Goal: Download file/media

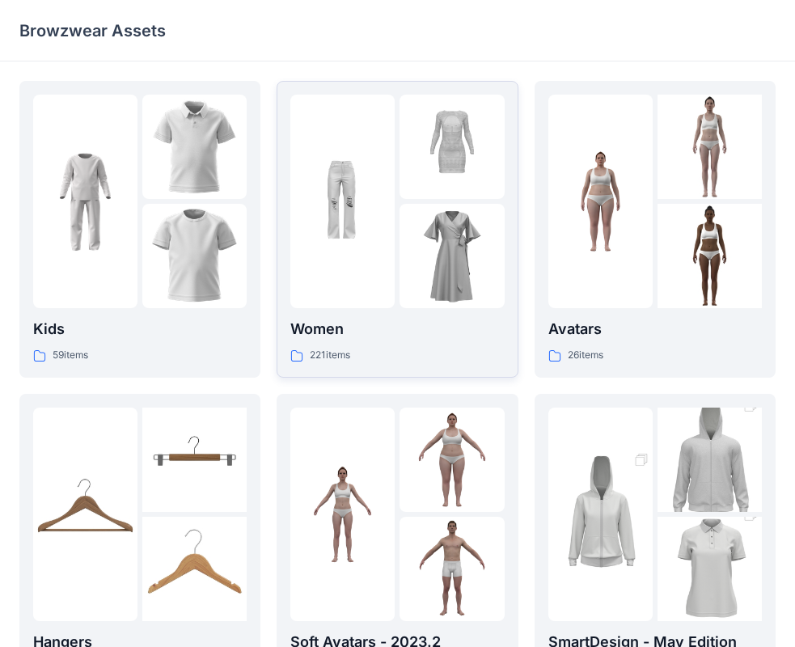
click at [371, 245] on img at bounding box center [342, 202] width 104 height 104
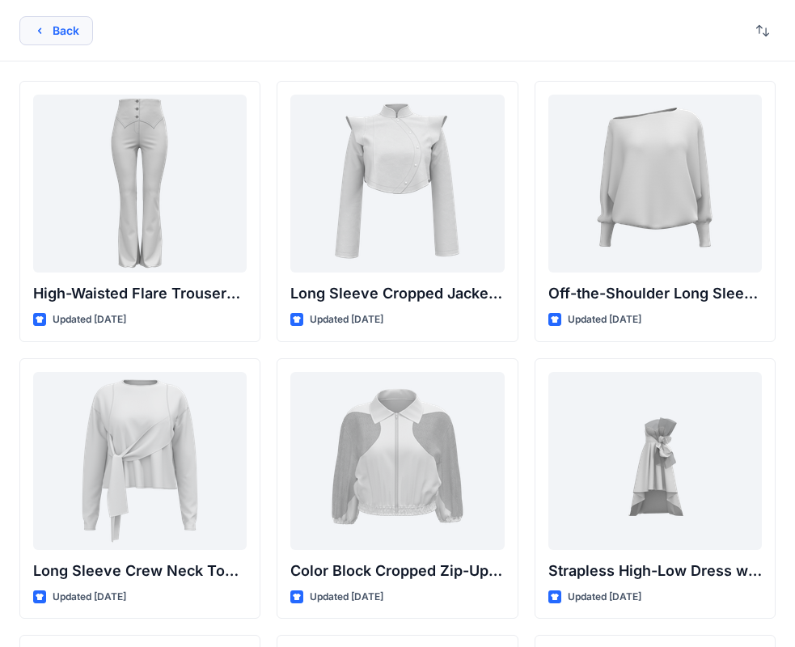
click at [37, 30] on icon "button" at bounding box center [39, 30] width 13 height 13
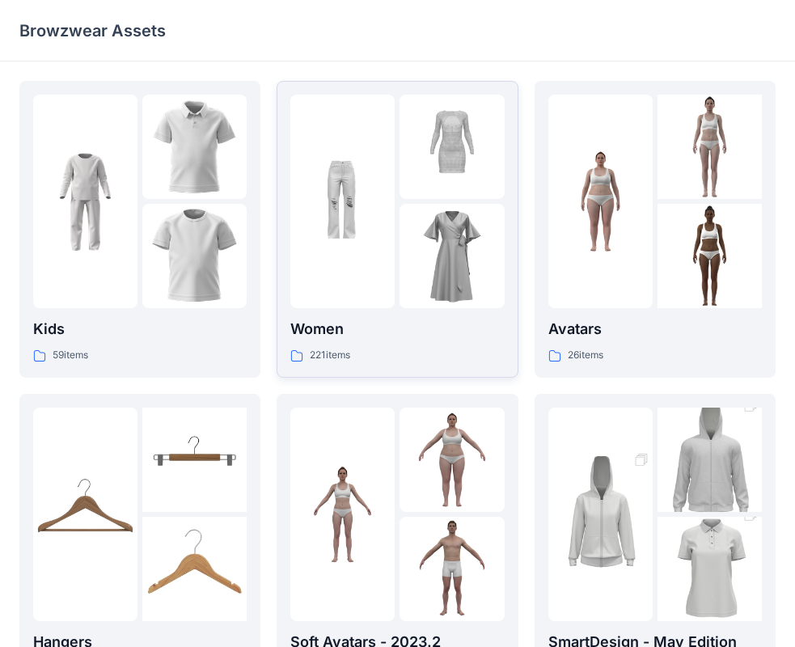
click at [393, 259] on div at bounding box center [342, 202] width 104 height 214
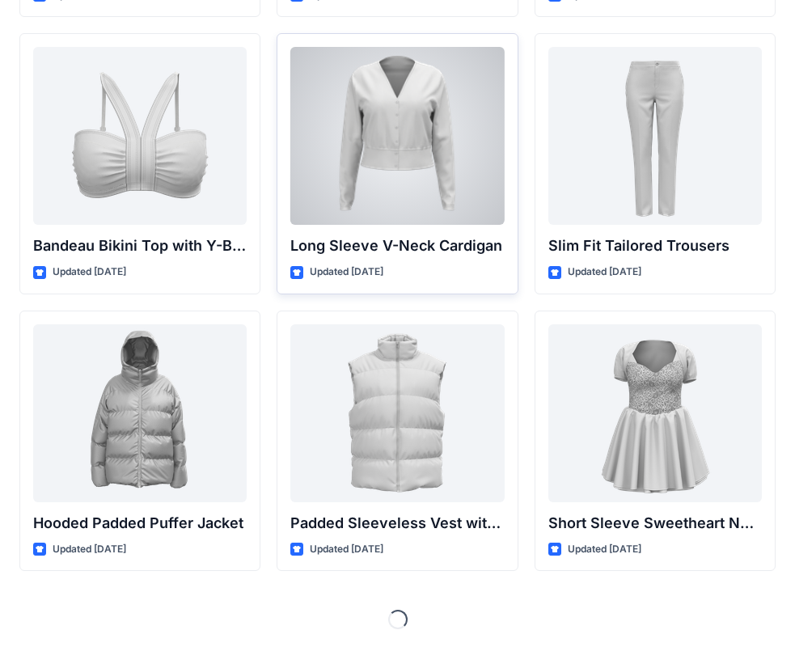
scroll to position [1712, 0]
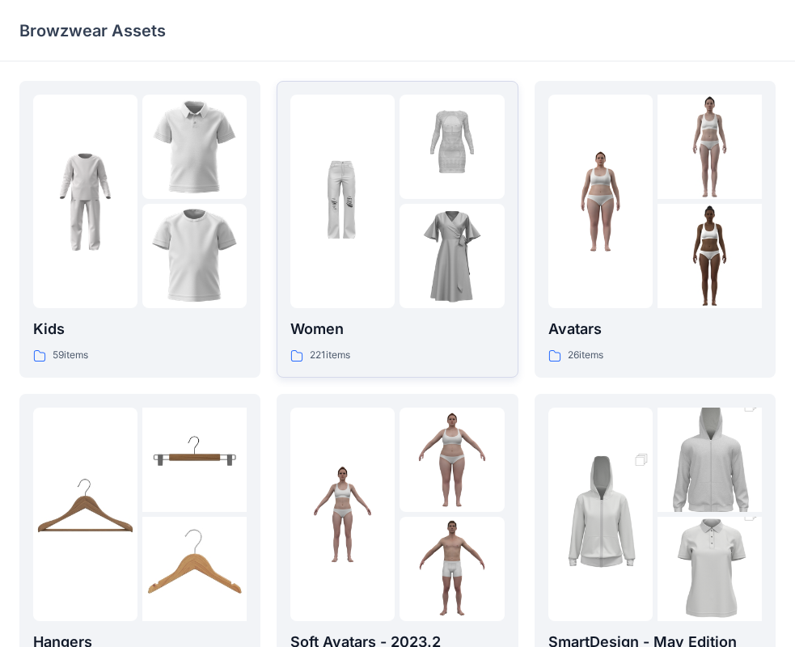
click at [459, 269] on img at bounding box center [452, 256] width 104 height 104
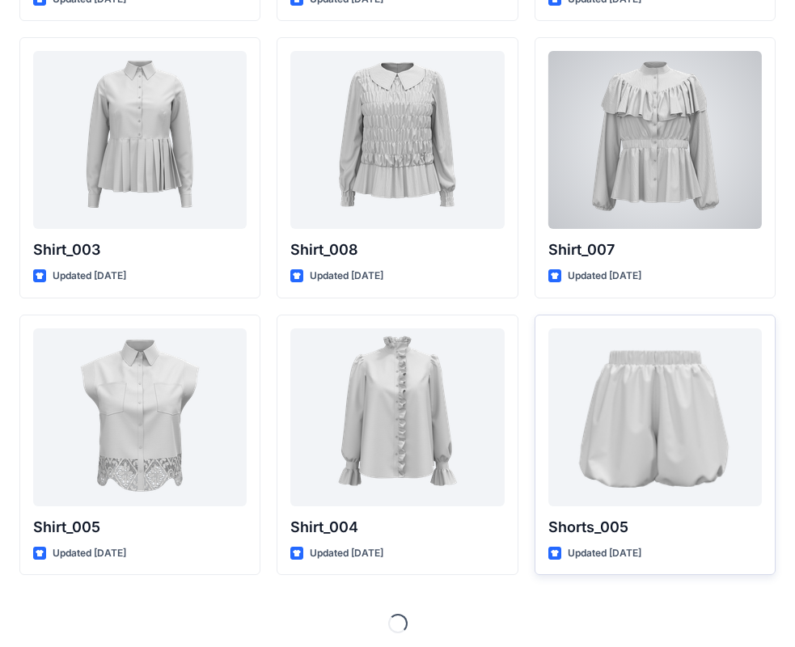
scroll to position [7253, 0]
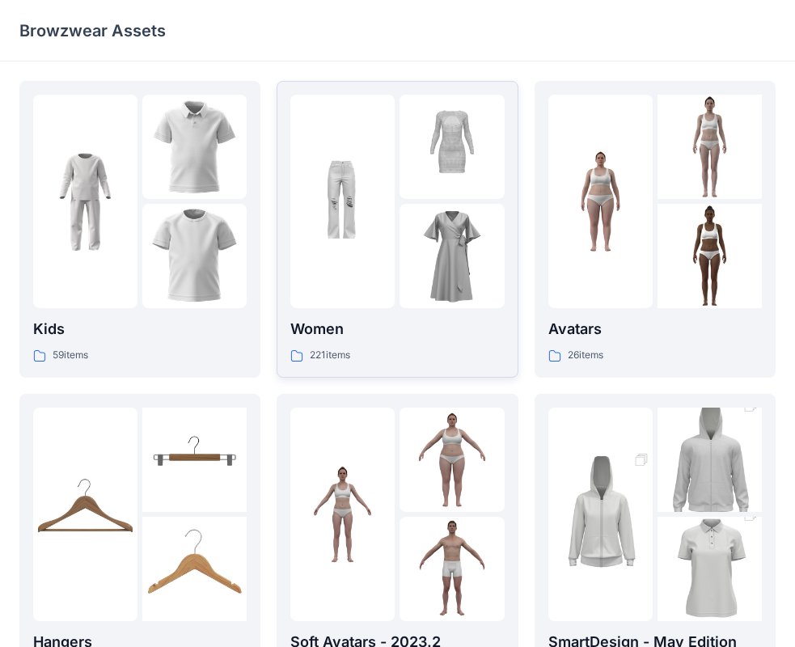
click at [432, 248] on img at bounding box center [452, 256] width 104 height 104
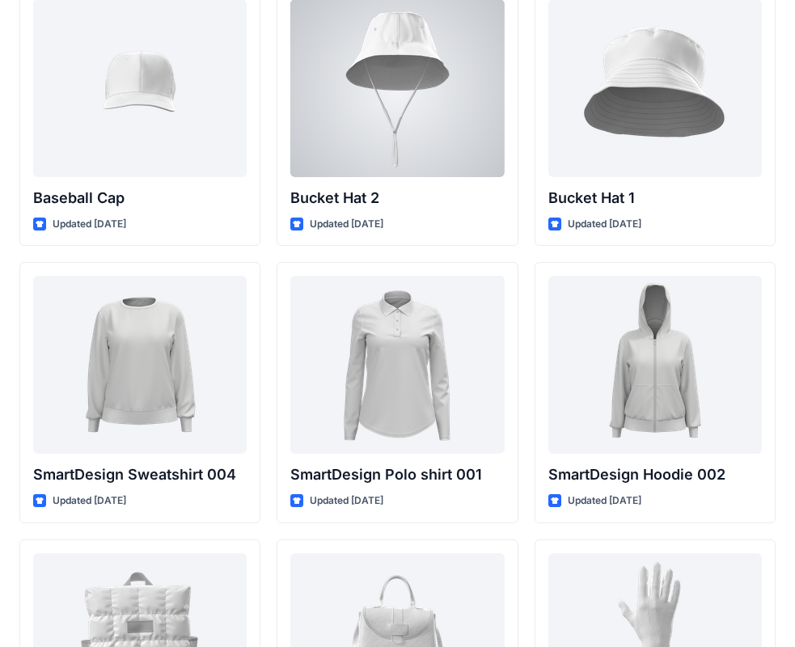
scroll to position [12091, 0]
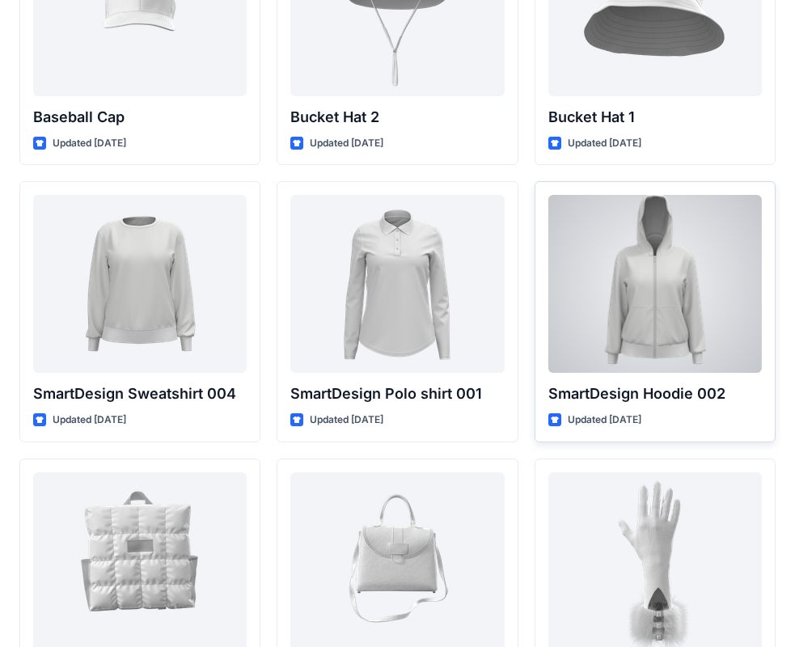
click at [624, 288] on div at bounding box center [655, 284] width 214 height 178
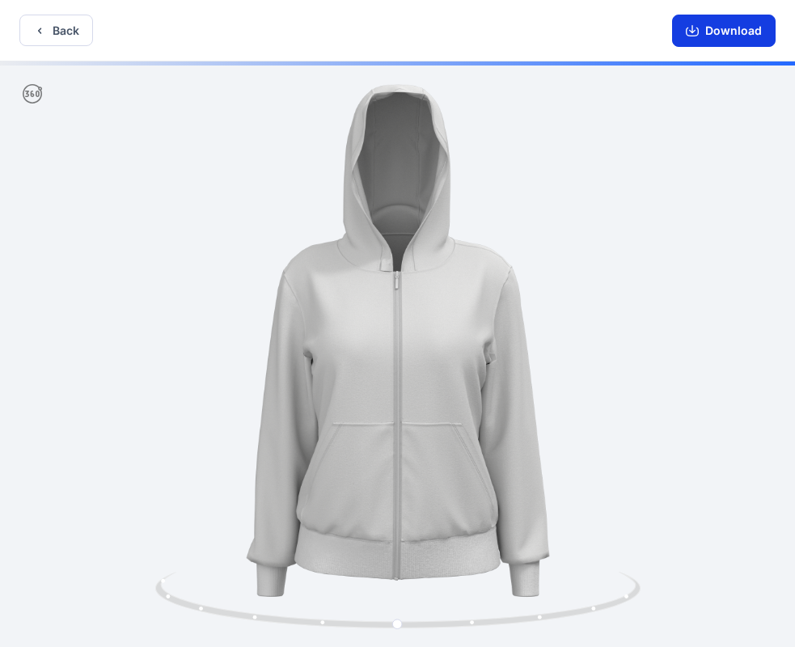
click at [720, 32] on button "Download" at bounding box center [724, 31] width 104 height 32
